Goal: Transaction & Acquisition: Purchase product/service

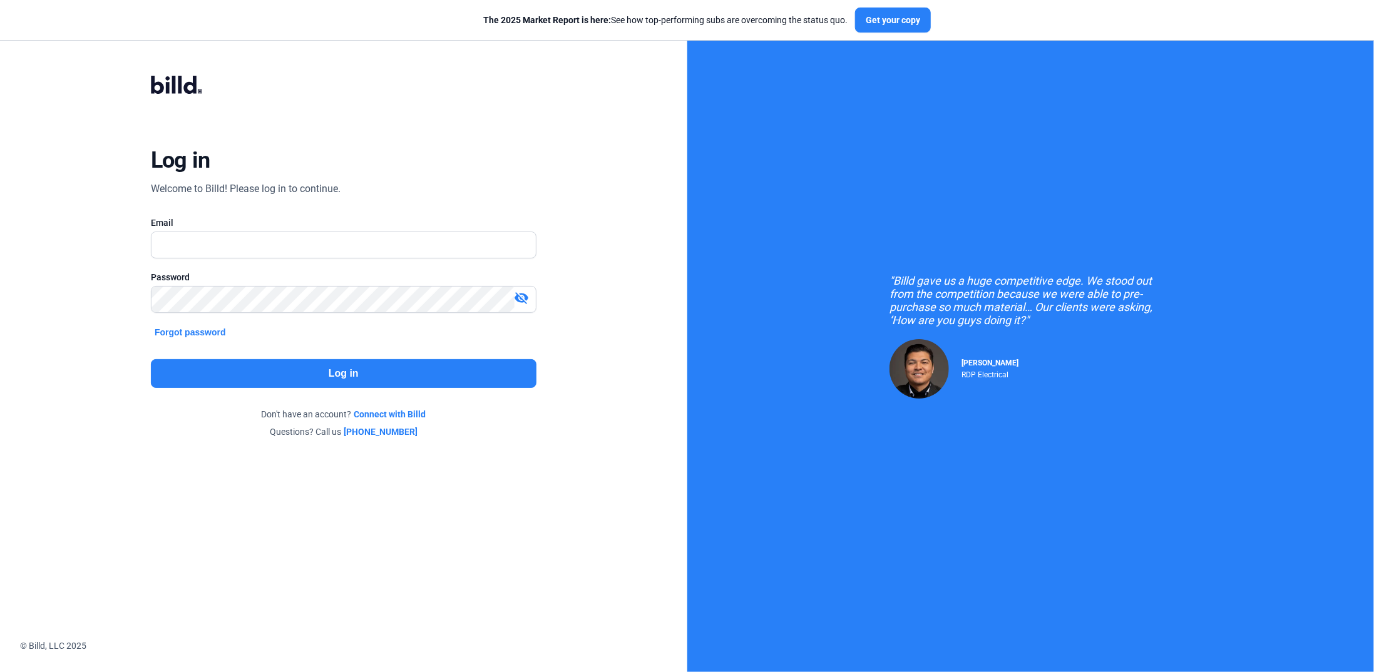
type input "[PERSON_NAME][EMAIL_ADDRESS][DOMAIN_NAME]"
click at [409, 375] on button "Log in" at bounding box center [343, 373] width 385 height 29
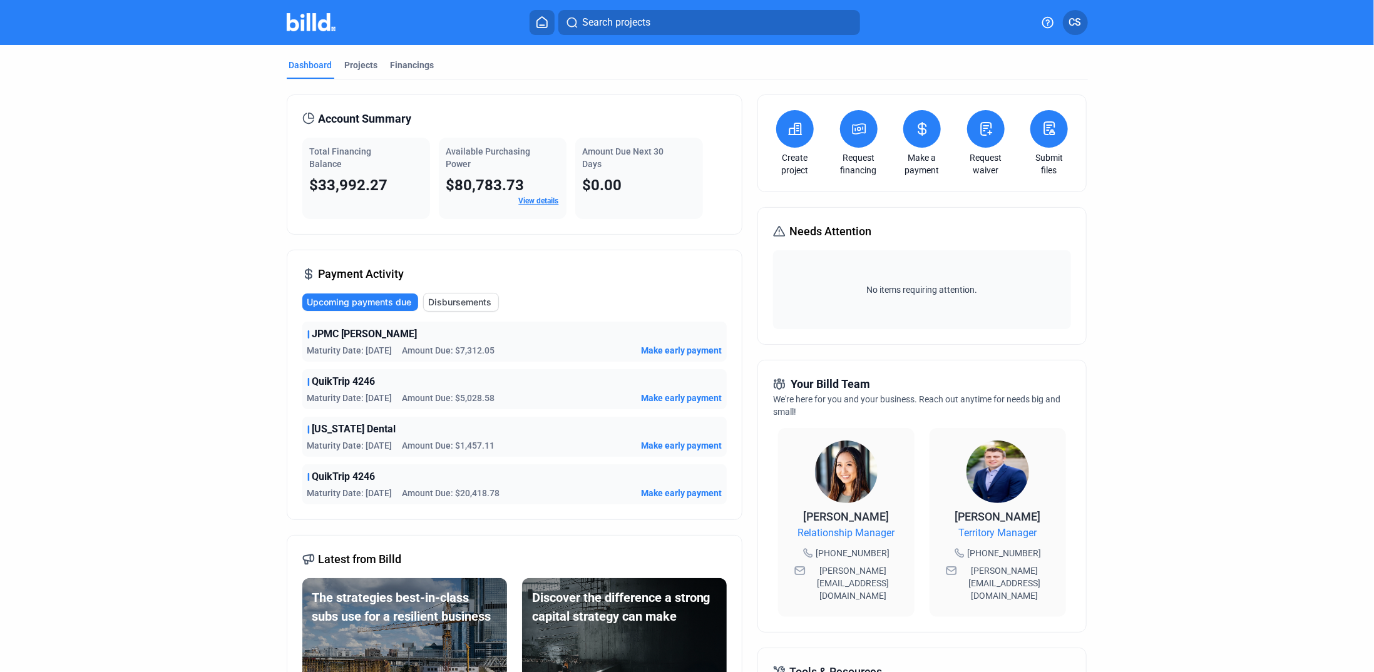
click at [854, 158] on link "Request financing" at bounding box center [859, 163] width 44 height 25
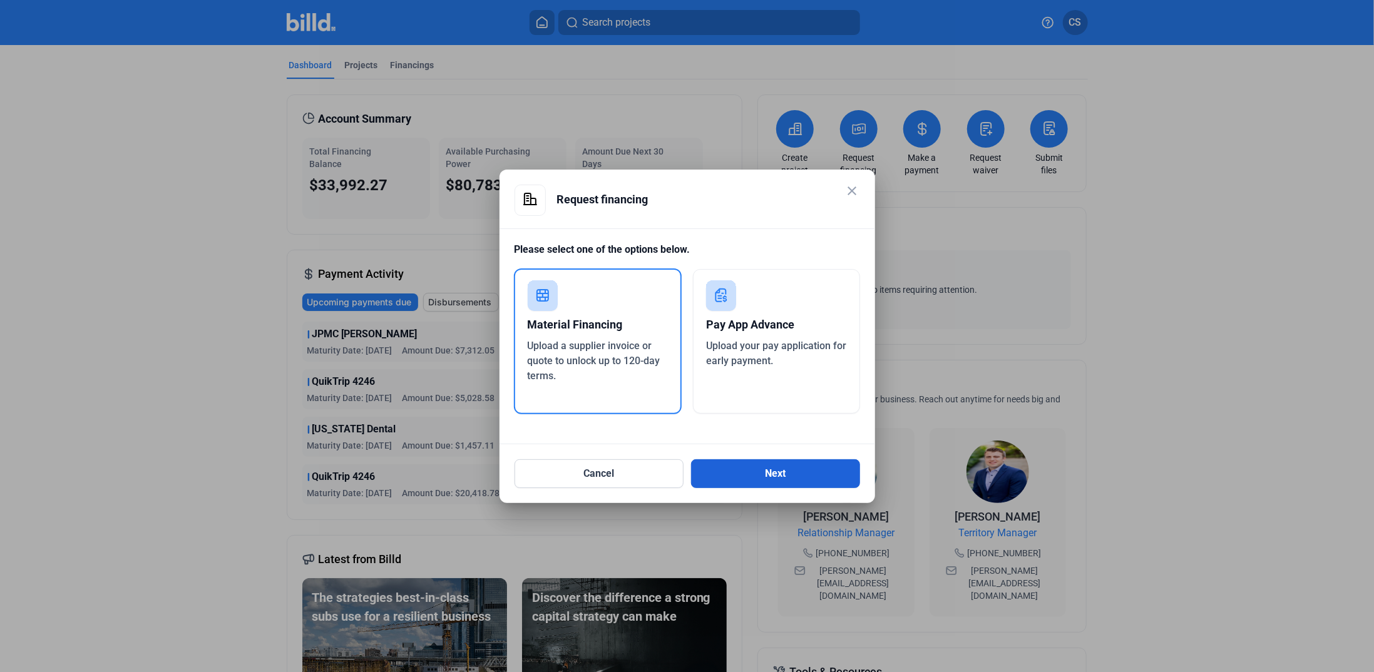
click at [782, 474] on button "Next" at bounding box center [775, 473] width 169 height 29
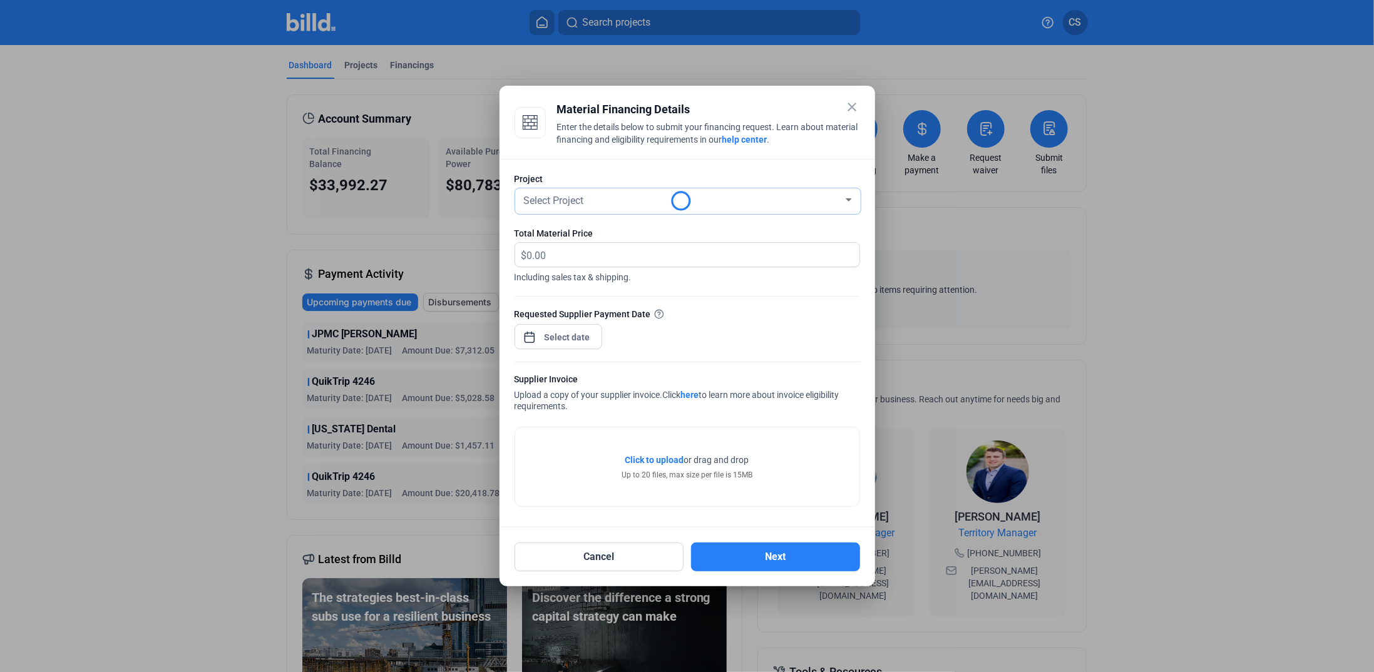
click at [574, 201] on span "Select Project" at bounding box center [554, 201] width 60 height 12
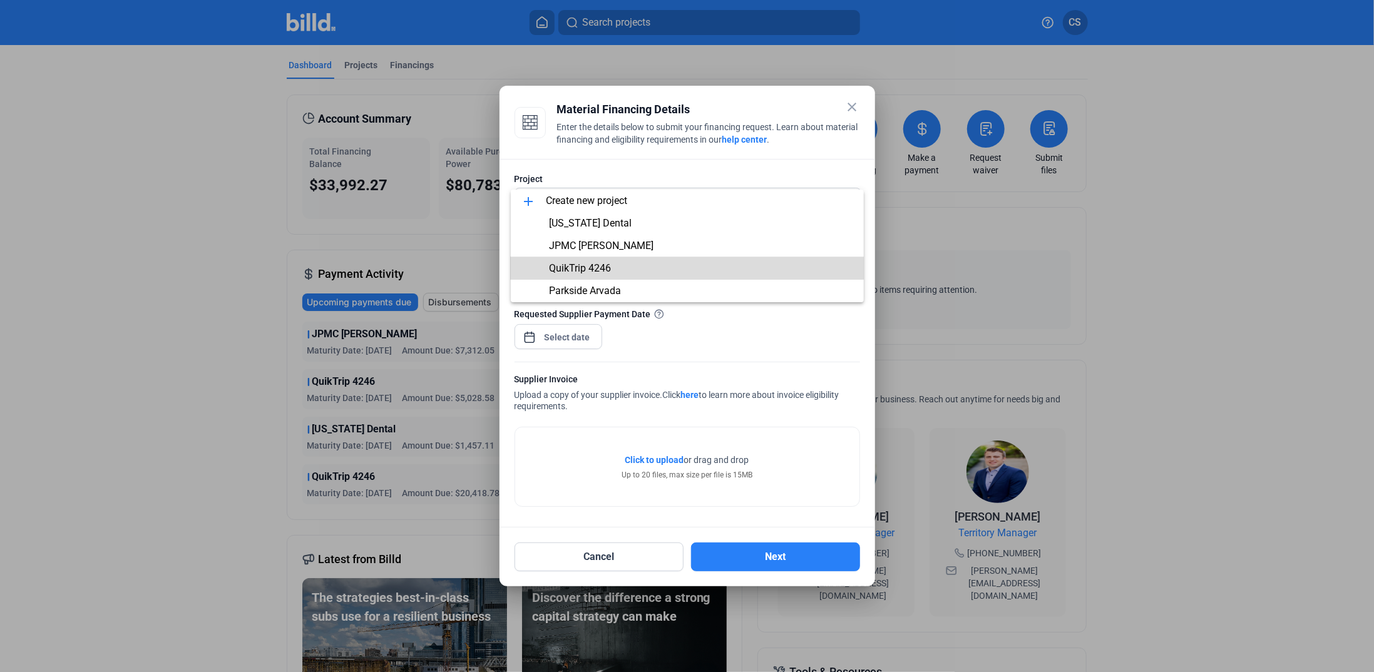
click at [584, 268] on span "QuikTrip 4246" at bounding box center [580, 268] width 62 height 12
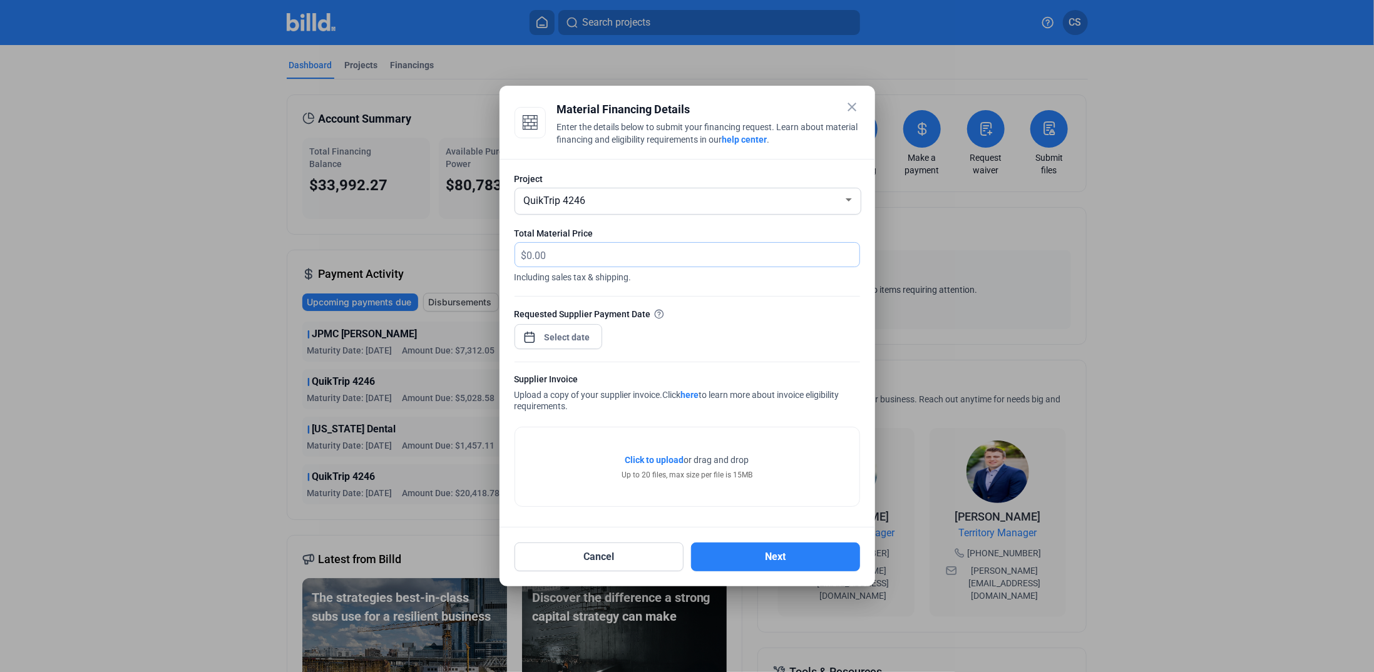
click at [562, 260] on input "text" at bounding box center [693, 255] width 332 height 24
type input "3,742.50"
click at [557, 340] on div "close Material Financing Details Enter the details below to submit your financi…" at bounding box center [687, 336] width 1374 height 672
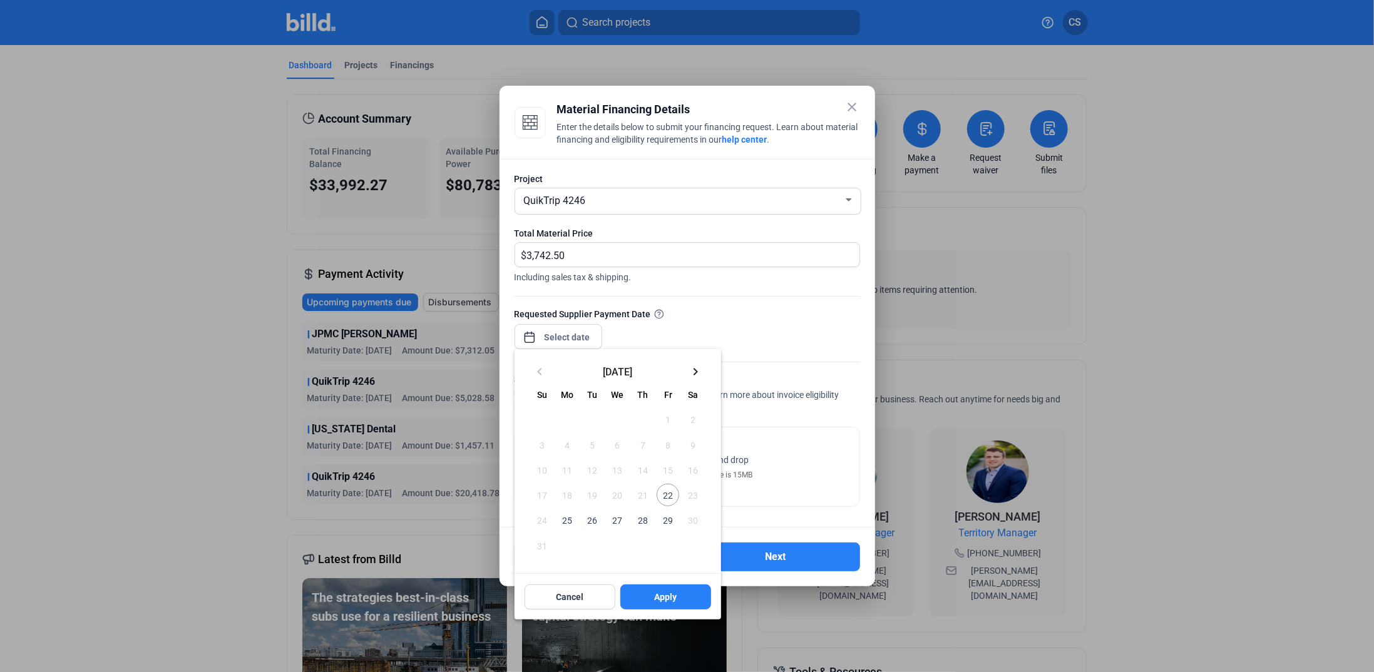
click at [563, 519] on span "25" at bounding box center [567, 520] width 23 height 23
click at [666, 496] on span "22" at bounding box center [667, 495] width 23 height 23
click at [568, 523] on span "25" at bounding box center [567, 520] width 23 height 23
click at [669, 508] on button "29" at bounding box center [667, 520] width 25 height 25
click at [666, 495] on span "22" at bounding box center [667, 495] width 23 height 23
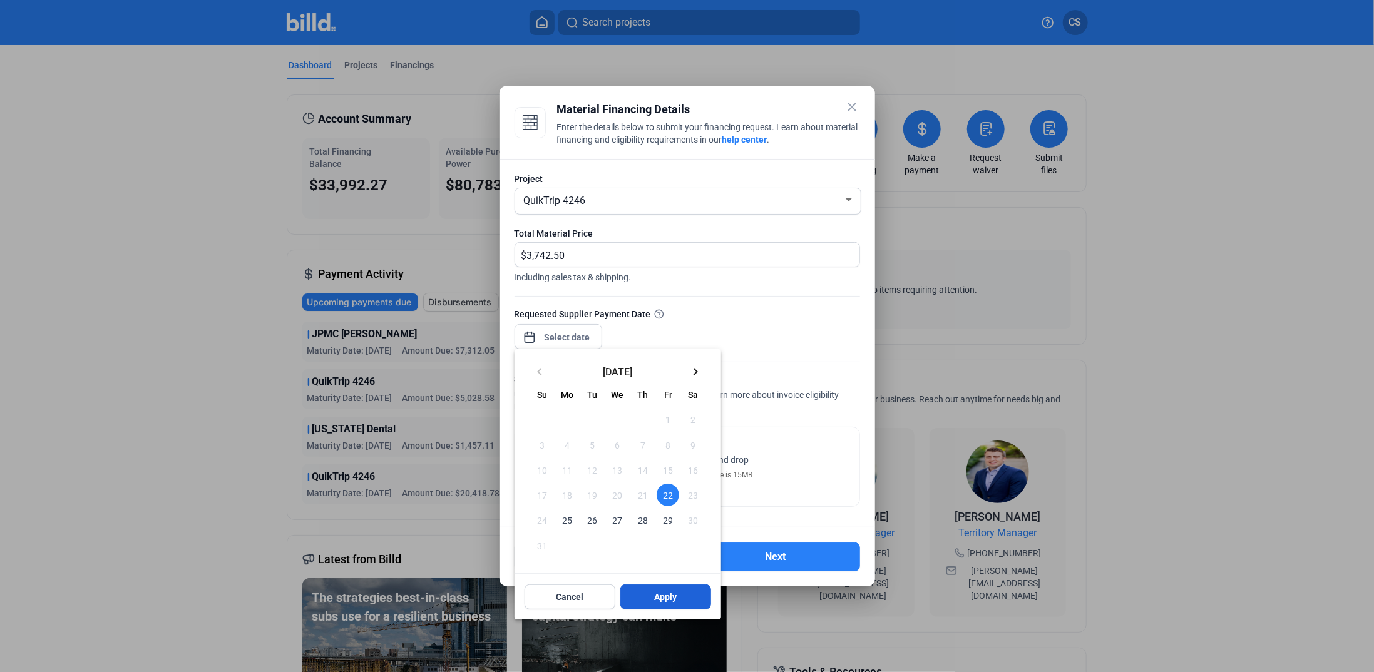
click at [659, 601] on span "Apply" at bounding box center [665, 597] width 23 height 13
click at [790, 345] on div at bounding box center [687, 336] width 1374 height 672
click at [804, 488] on div at bounding box center [687, 336] width 1374 height 672
click at [668, 493] on span "22" at bounding box center [667, 495] width 23 height 23
click at [666, 593] on span "Apply" at bounding box center [665, 597] width 23 height 13
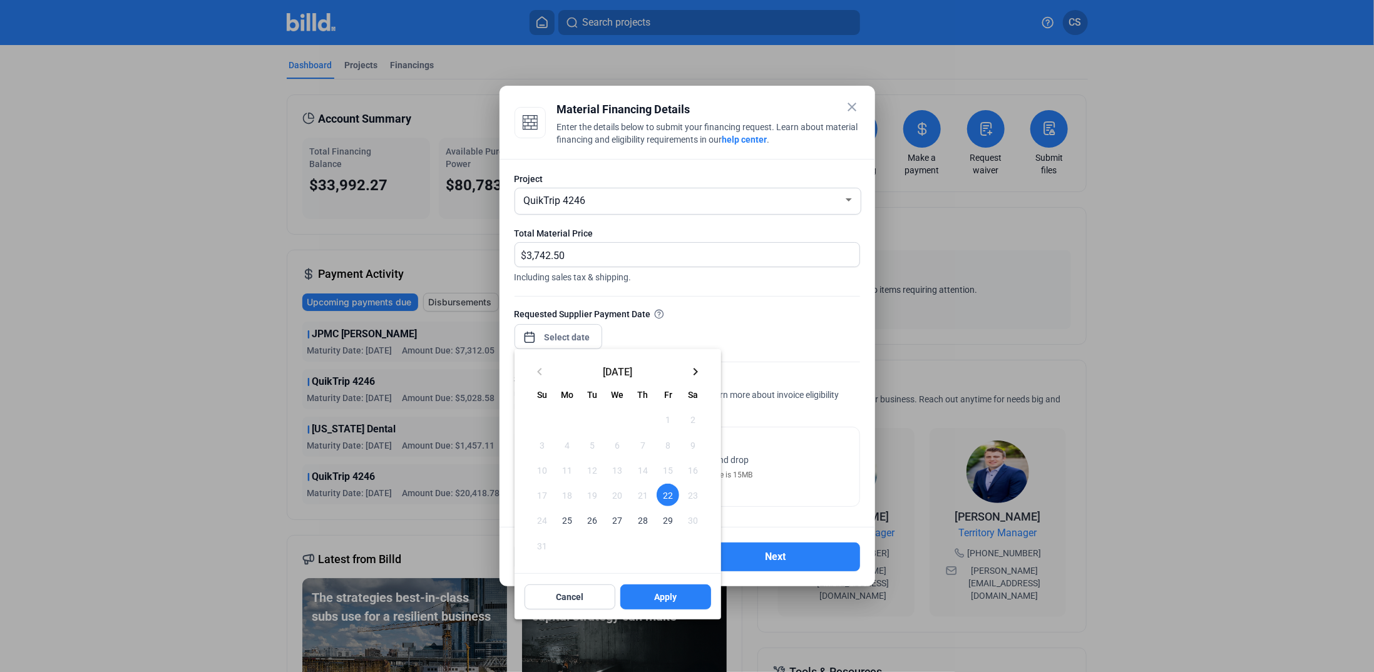
click at [787, 434] on div at bounding box center [687, 336] width 1374 height 672
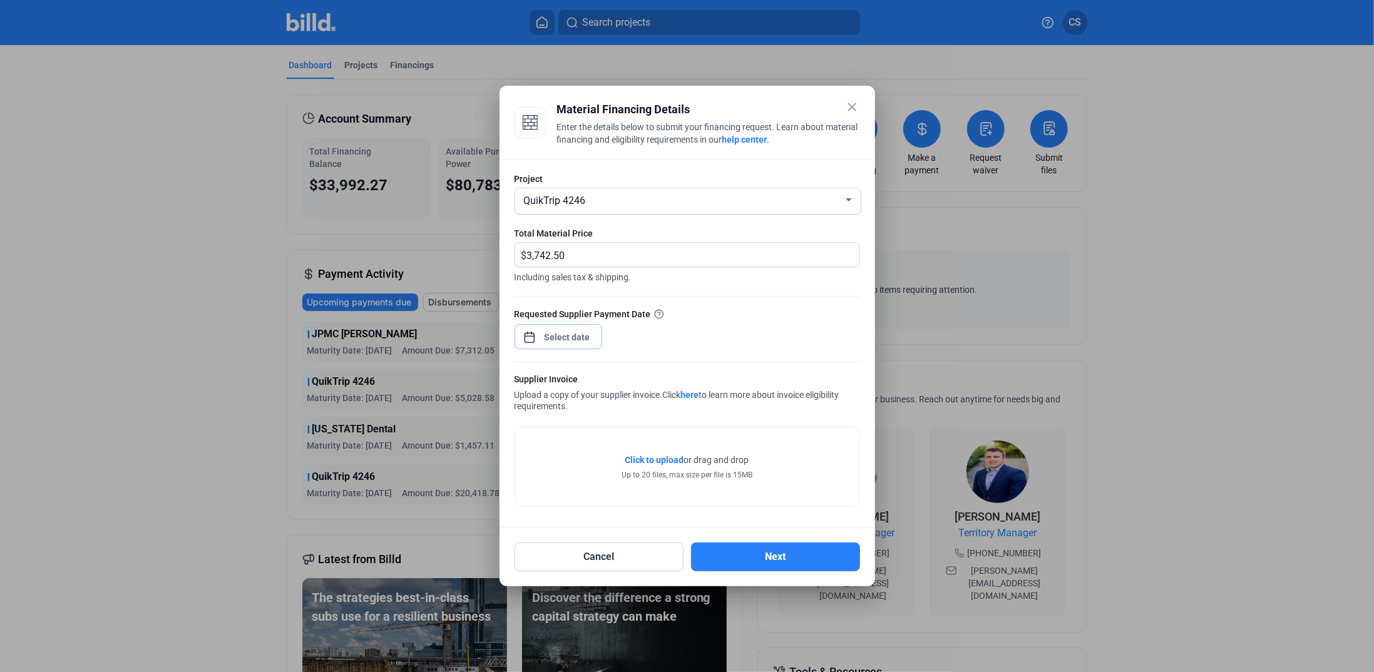
click at [557, 330] on input at bounding box center [568, 337] width 54 height 15
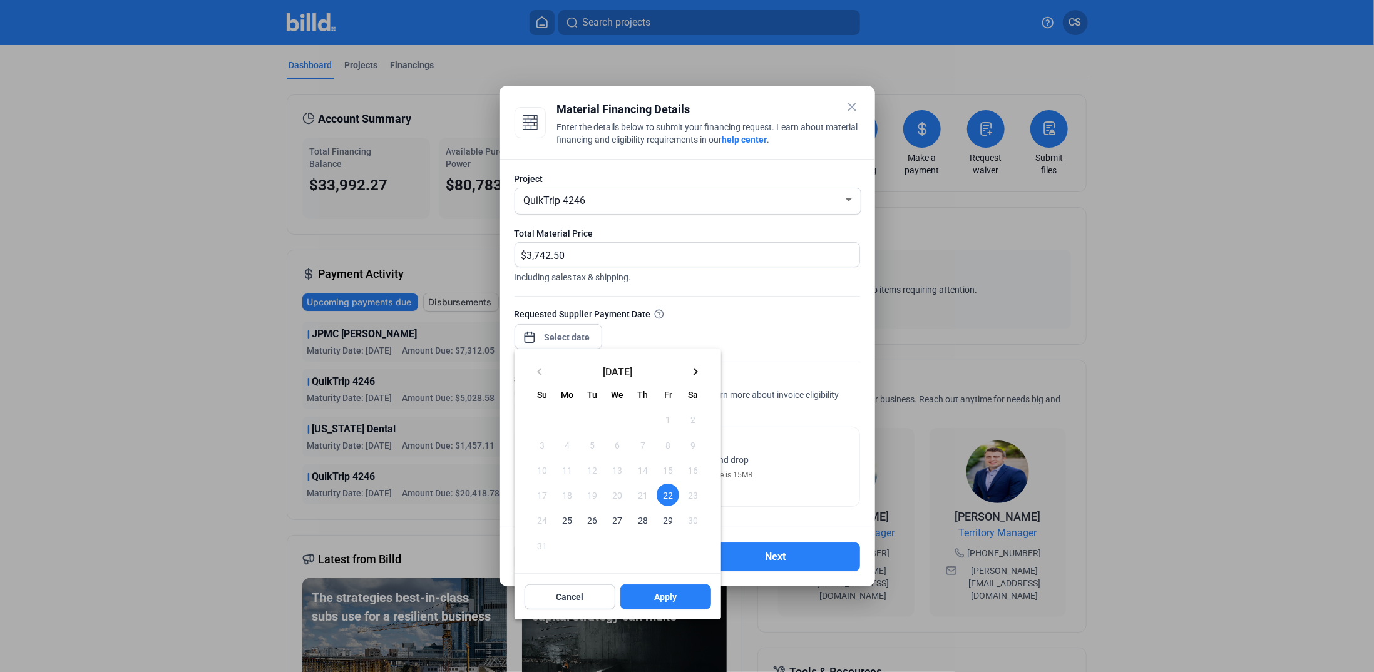
click at [574, 521] on span "25" at bounding box center [567, 520] width 23 height 23
click at [676, 603] on button "Apply" at bounding box center [665, 596] width 91 height 25
drag, startPoint x: 664, startPoint y: 494, endPoint x: 668, endPoint y: 529, distance: 35.3
click at [664, 494] on span "22" at bounding box center [667, 495] width 23 height 23
click at [670, 590] on button "Apply" at bounding box center [665, 596] width 91 height 25
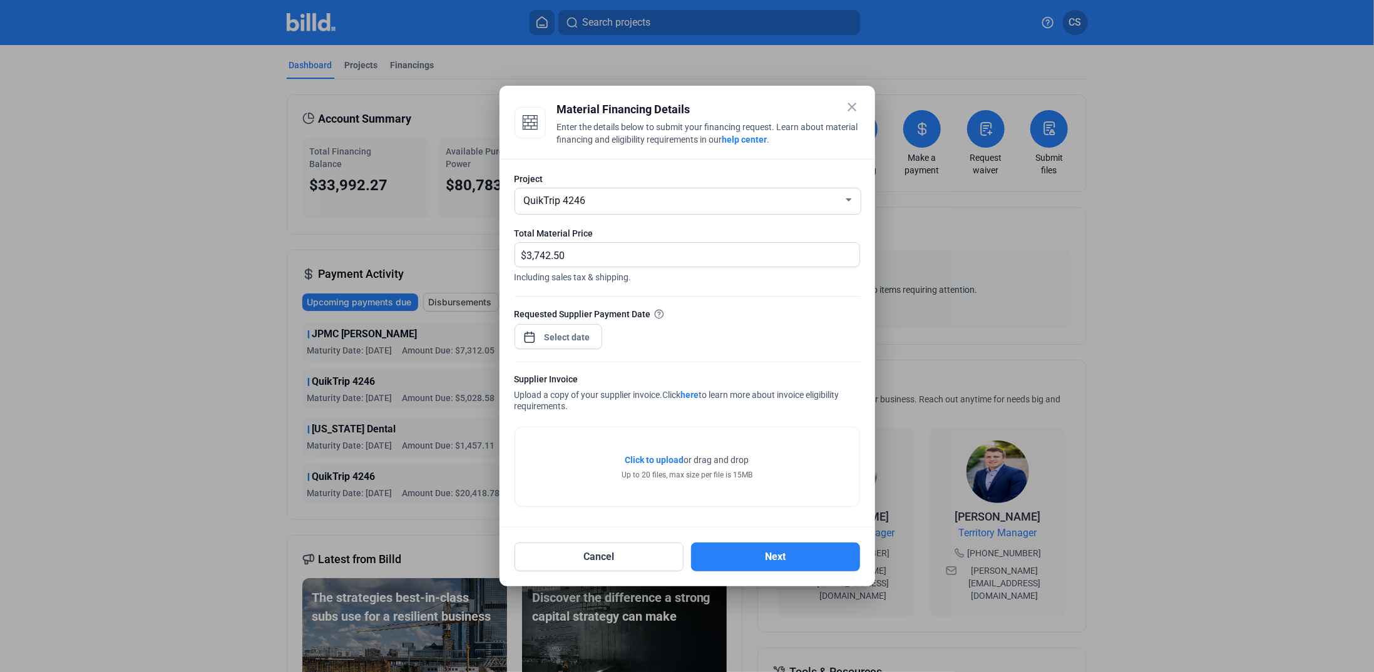
click at [655, 460] on span "Click to upload" at bounding box center [654, 460] width 59 height 10
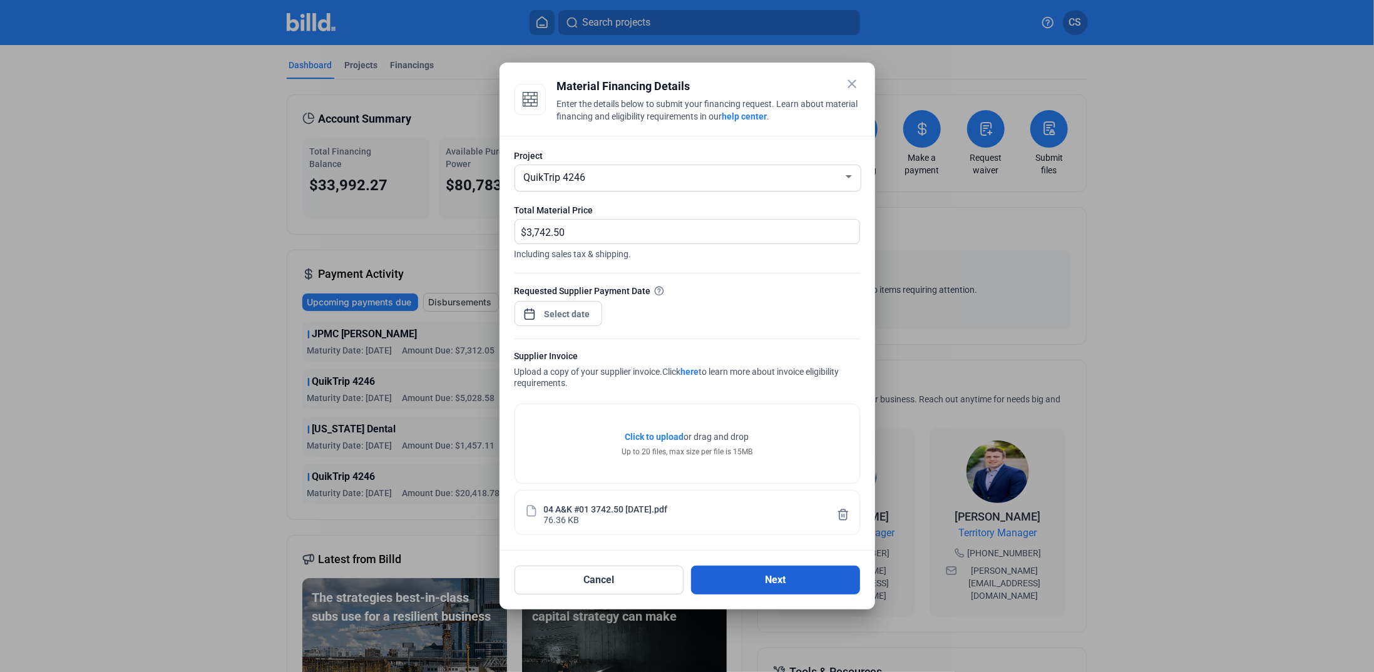
click at [748, 576] on button "Next" at bounding box center [775, 580] width 169 height 29
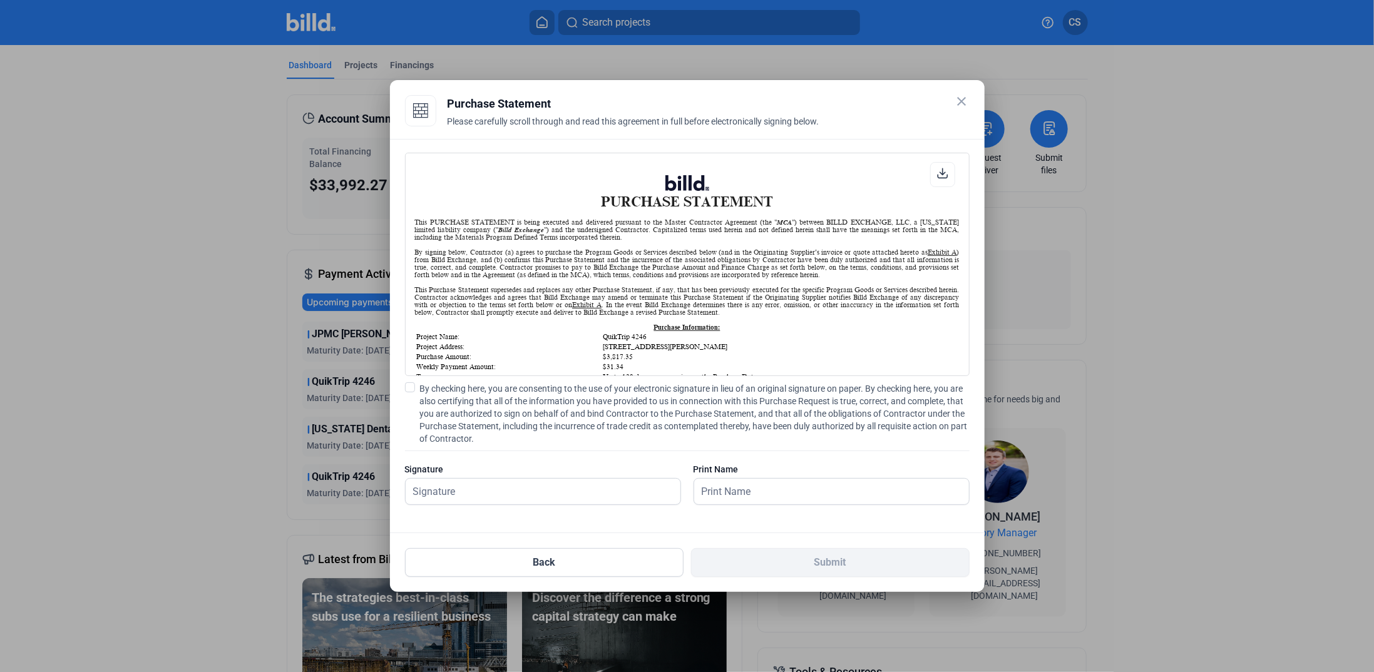
scroll to position [1, 0]
click at [484, 486] on input "text" at bounding box center [543, 492] width 275 height 26
type input "[PERSON_NAME]"
click at [411, 387] on span at bounding box center [410, 387] width 10 height 10
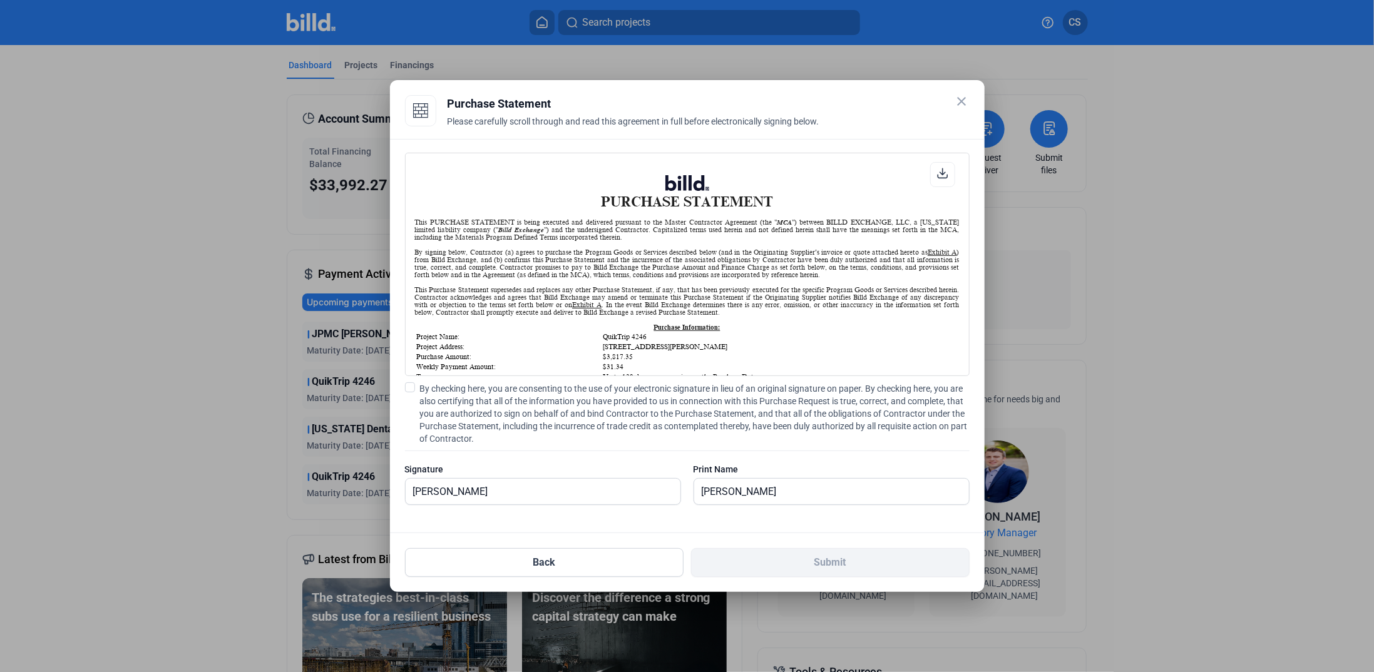
click at [0, 0] on input "By checking here, you are consenting to the use of your electronic signature in…" at bounding box center [0, 0] width 0 height 0
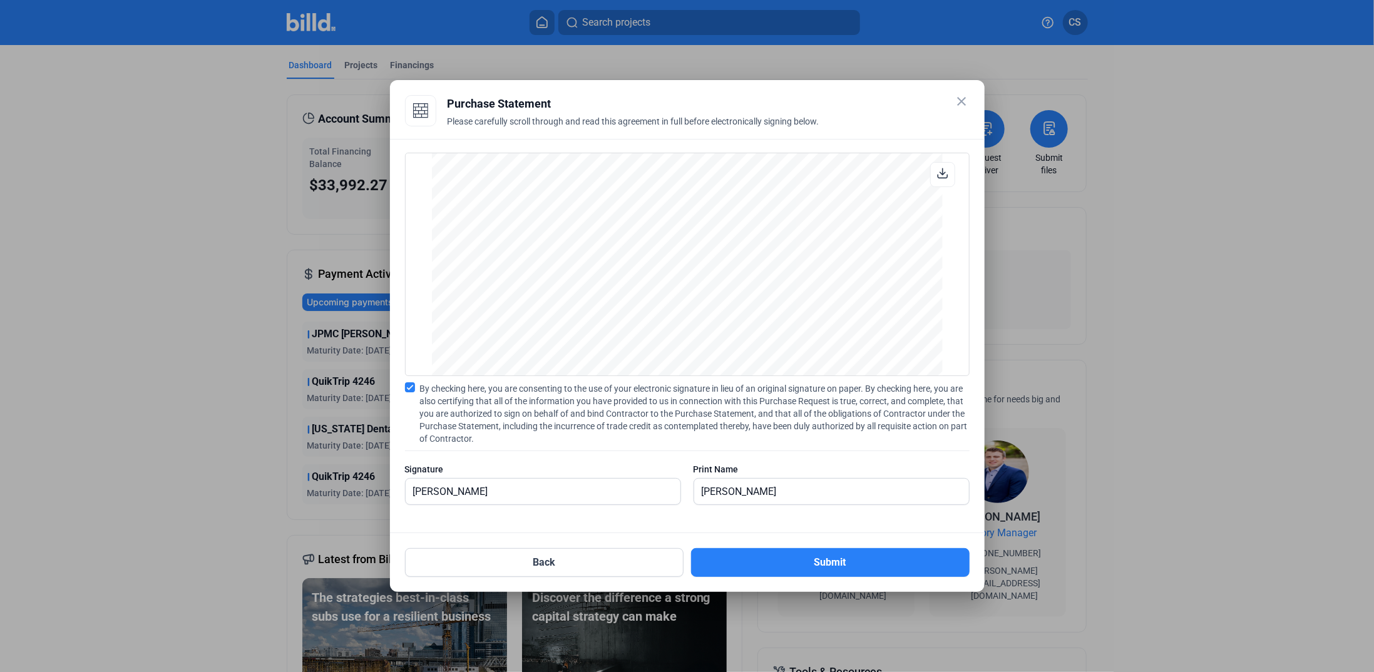
scroll to position [876, 0]
click at [816, 558] on button "Submit" at bounding box center [830, 562] width 278 height 29
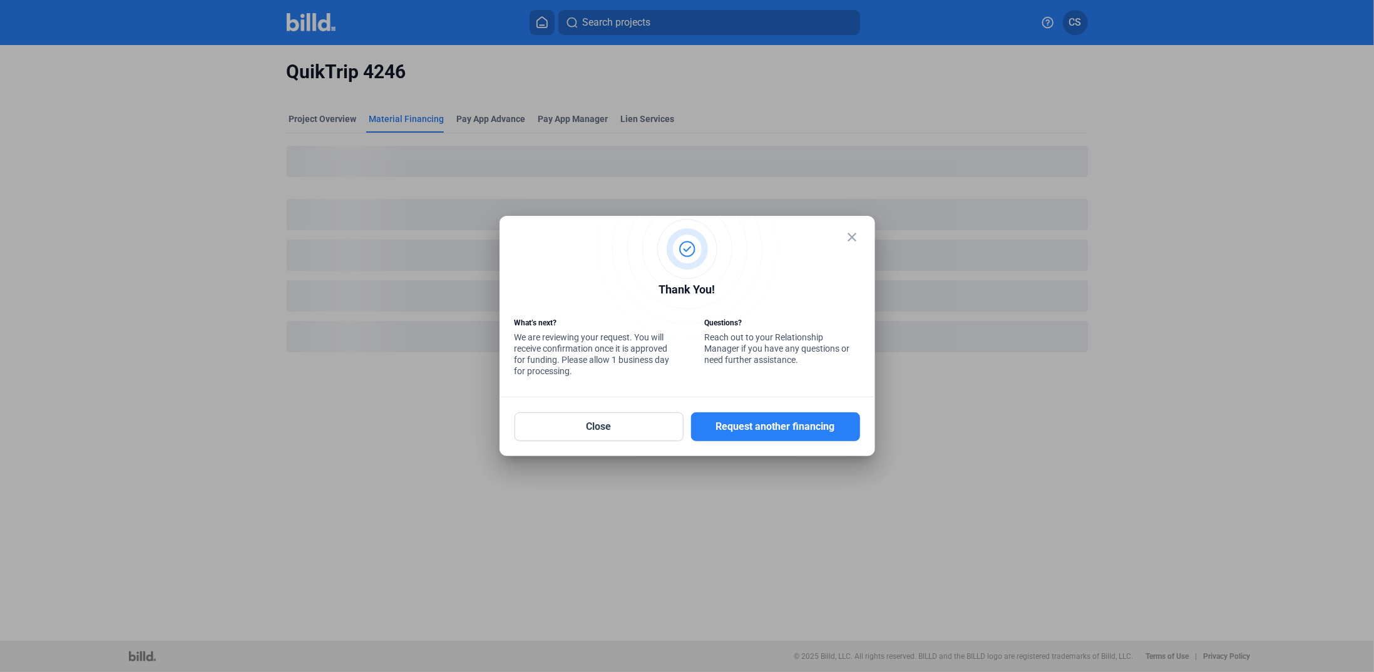
click at [850, 240] on mat-icon "close" at bounding box center [852, 237] width 15 height 15
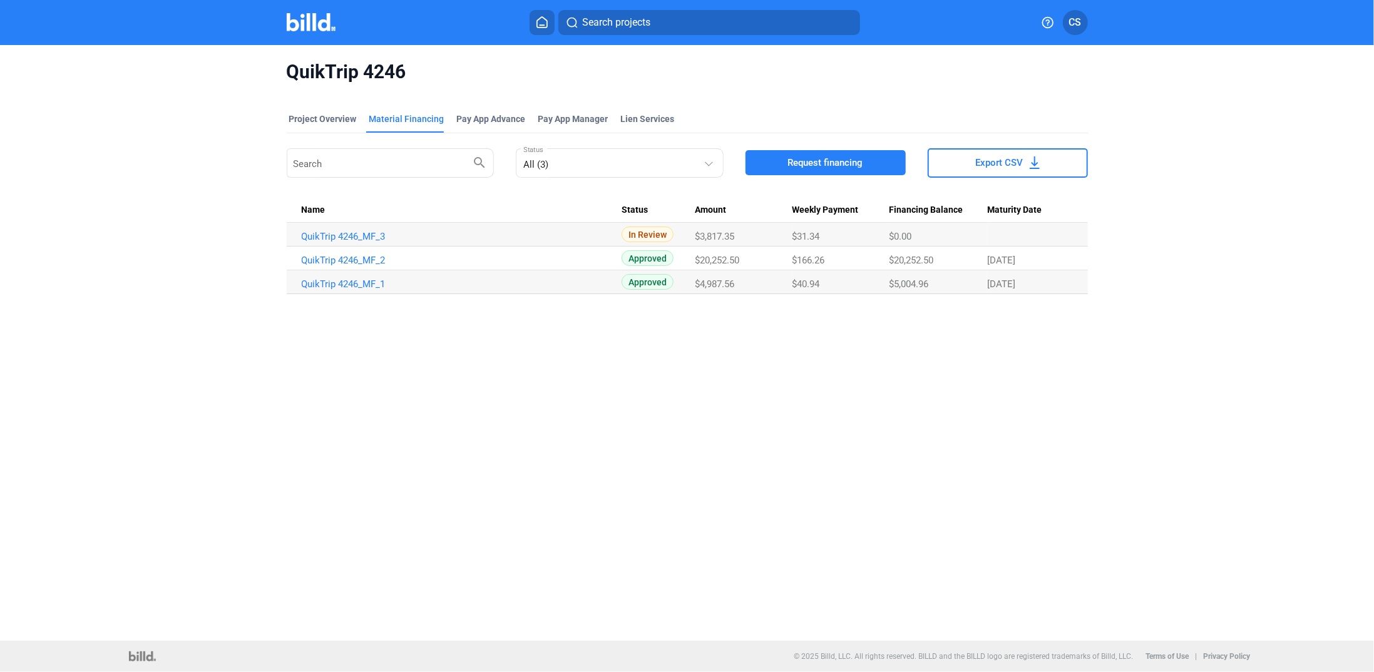
click at [1074, 20] on span "CS" at bounding box center [1075, 22] width 13 height 15
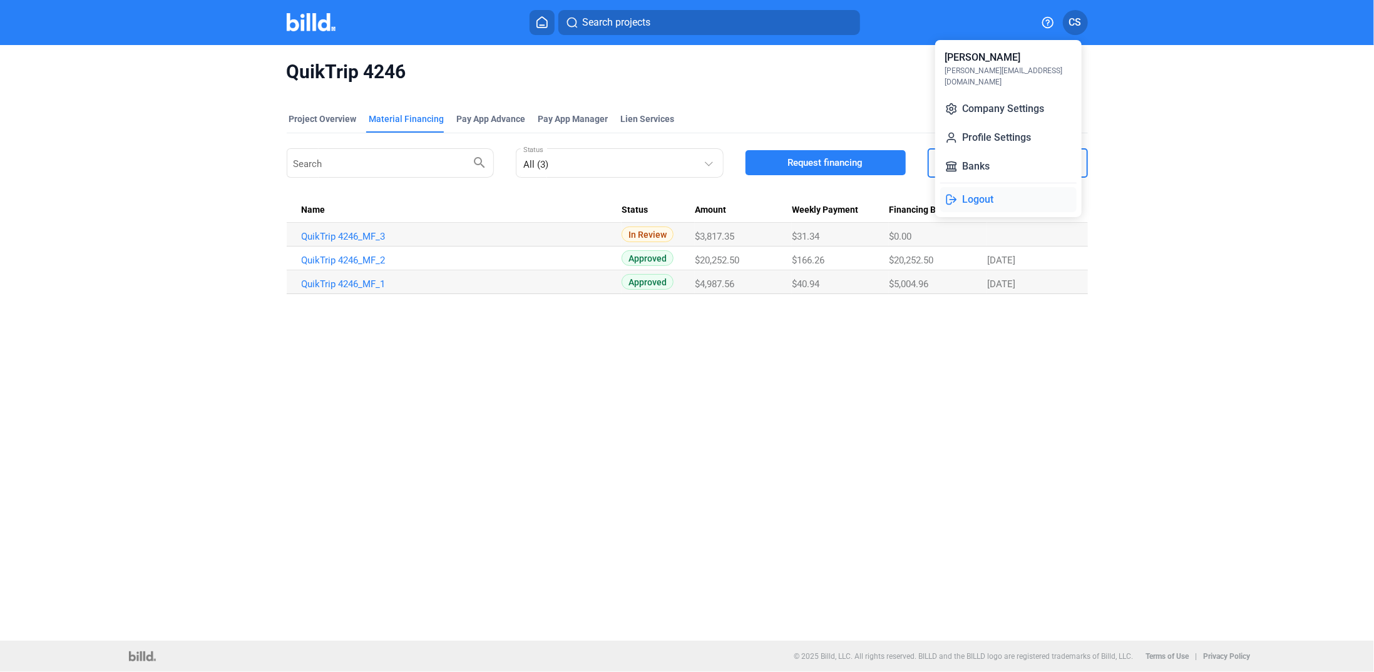
click at [981, 193] on button "Logout" at bounding box center [1008, 199] width 136 height 25
